Goal: Transaction & Acquisition: Purchase product/service

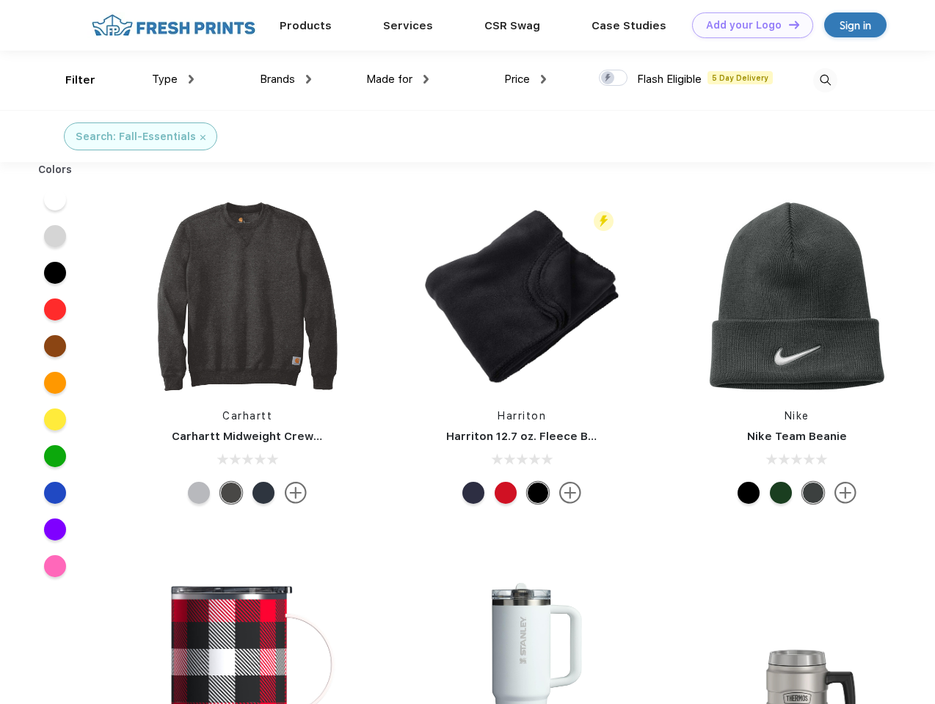
scroll to position [1, 0]
click at [747, 25] on link "Add your Logo Design Tool" at bounding box center [752, 25] width 121 height 26
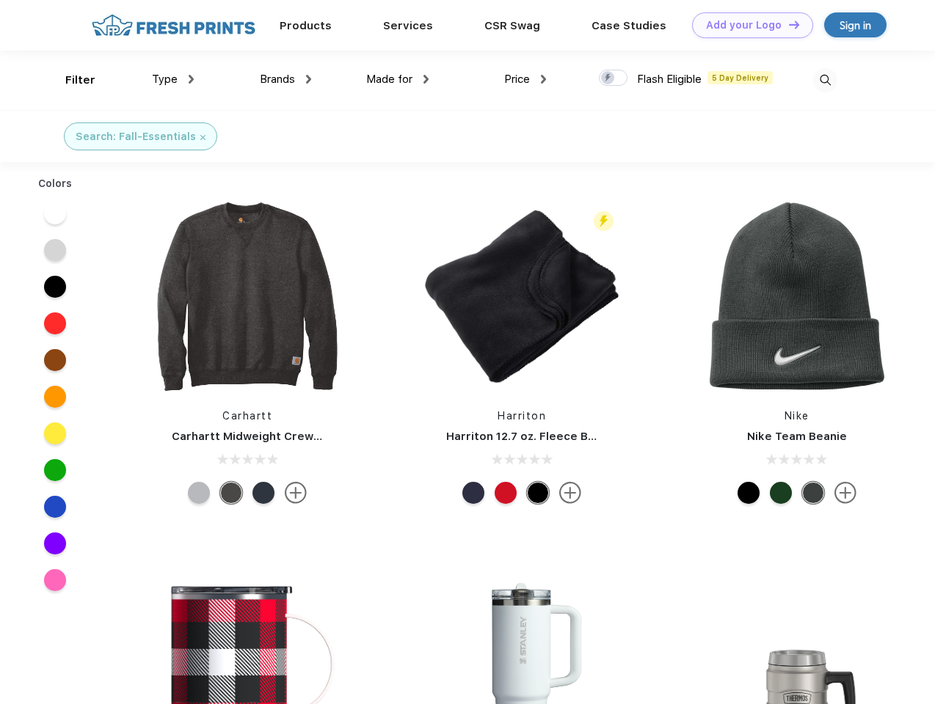
click at [0, 0] on div "Design Tool" at bounding box center [0, 0] width 0 height 0
click at [787, 24] on link "Add your Logo Design Tool" at bounding box center [752, 25] width 121 height 26
click at [70, 80] on div "Filter" at bounding box center [80, 80] width 30 height 17
click at [173, 79] on span "Type" at bounding box center [165, 79] width 26 height 13
click at [285, 79] on span "Brands" at bounding box center [277, 79] width 35 height 13
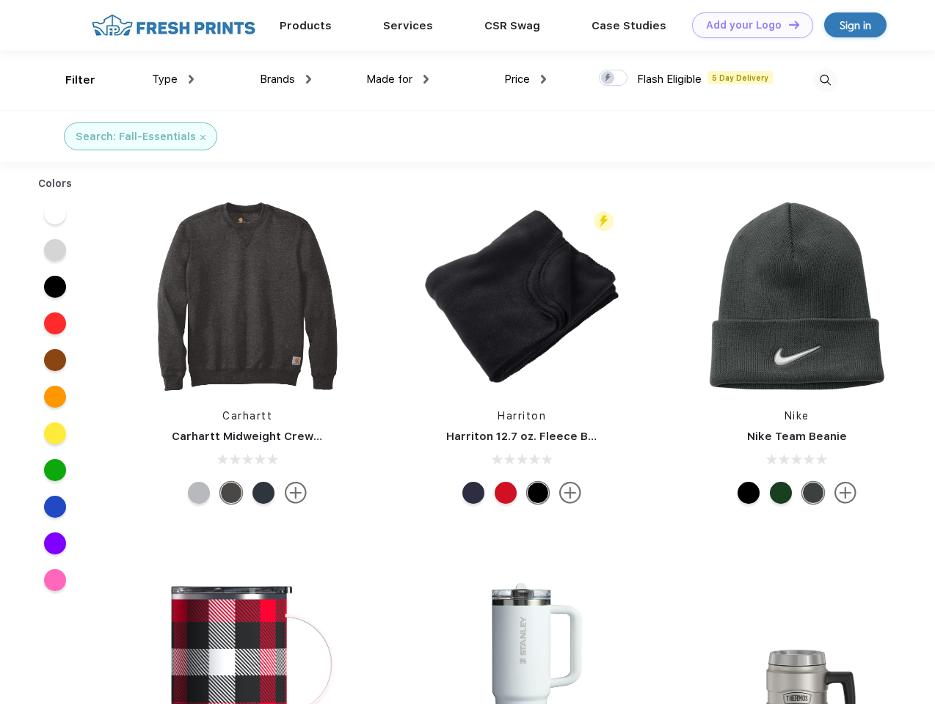
click at [398, 79] on span "Made for" at bounding box center [389, 79] width 46 height 13
click at [525, 79] on span "Price" at bounding box center [517, 79] width 26 height 13
click at [613, 79] on div at bounding box center [613, 78] width 29 height 16
click at [608, 79] on input "checkbox" at bounding box center [604, 74] width 10 height 10
checkbox input "true"
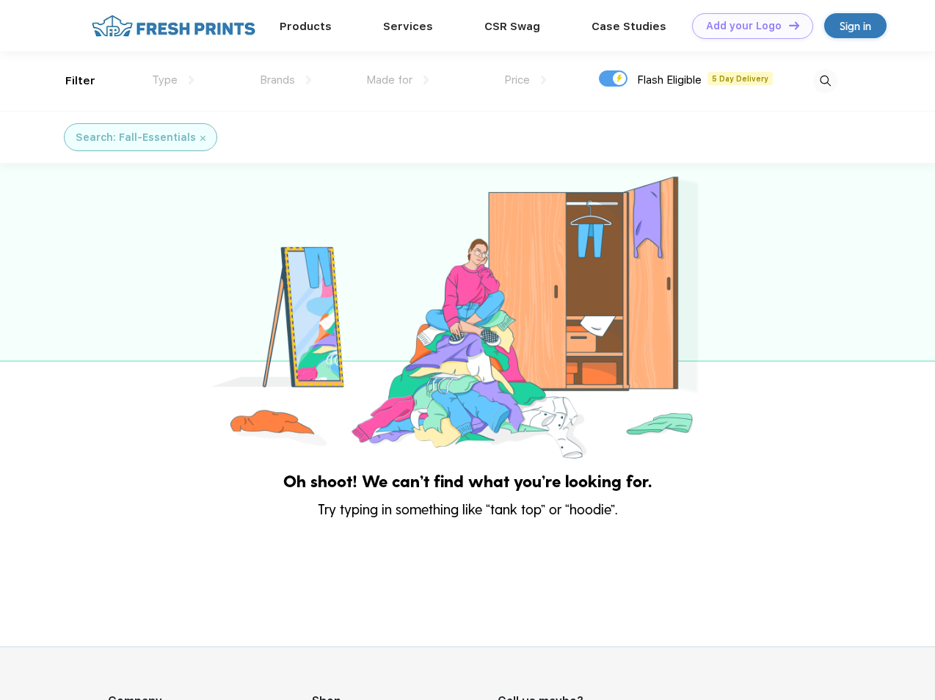
click at [825, 80] on img at bounding box center [825, 81] width 24 height 24
